Goal: Information Seeking & Learning: Check status

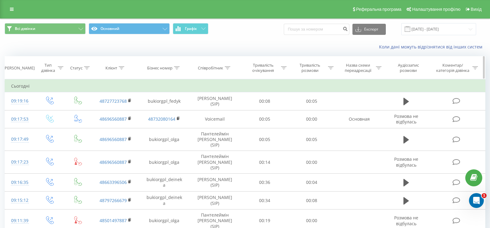
click at [123, 67] on icon at bounding box center [122, 67] width 6 height 3
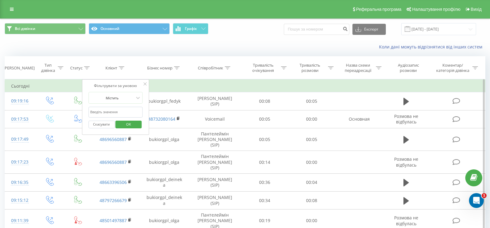
click at [107, 111] on input "text" at bounding box center [115, 112] width 54 height 11
paste input "48 69 656 08 87"
click at [94, 112] on input "48 69 656 08 87" at bounding box center [115, 112] width 54 height 11
click at [98, 112] on input "4869 656 08 87" at bounding box center [115, 112] width 54 height 11
click at [103, 113] on input "4869656 08 87" at bounding box center [115, 112] width 54 height 11
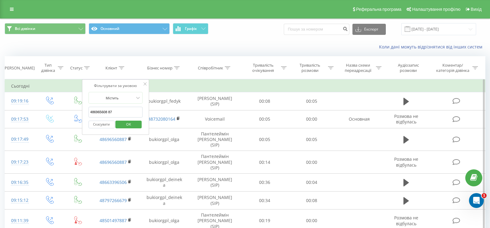
click at [107, 111] on input "486965608 87" at bounding box center [115, 112] width 54 height 11
type input "48696560887"
click at [132, 125] on span "OK" at bounding box center [128, 125] width 17 height 10
